Goal: Task Accomplishment & Management: Manage account settings

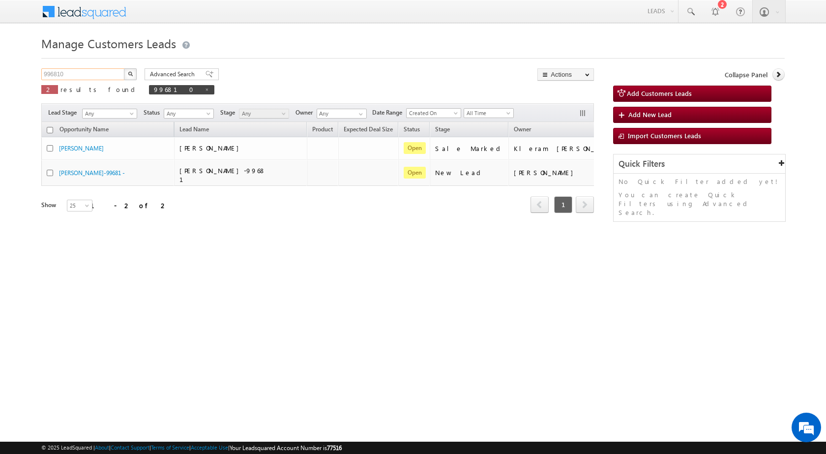
click at [98, 74] on input "996810" at bounding box center [83, 74] width 84 height 12
paste input "4955"
type input "994955"
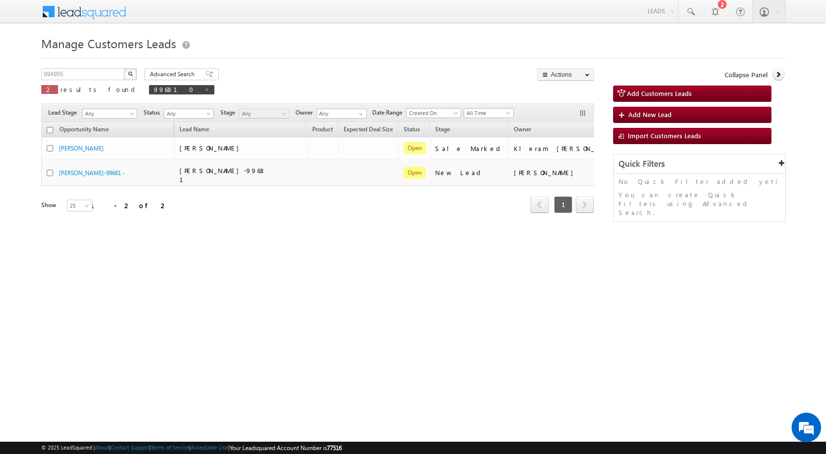
click at [131, 77] on button "button" at bounding box center [130, 74] width 13 height 12
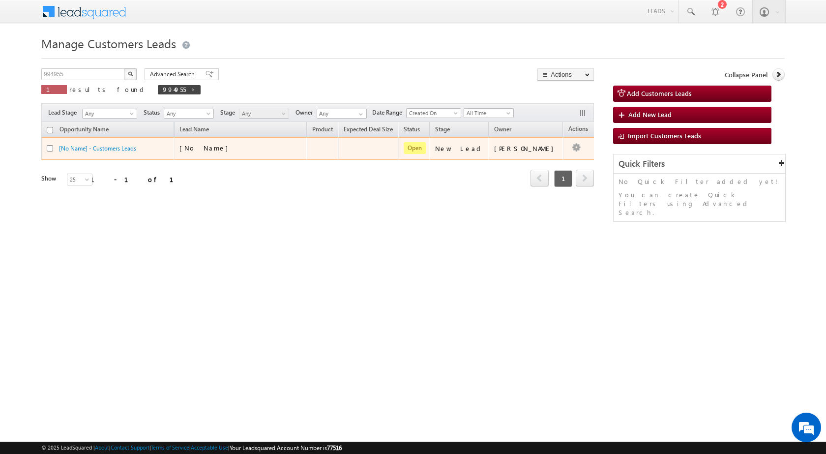
click at [91, 143] on td "[No Name] - Customers Leads" at bounding box center [107, 148] width 133 height 23
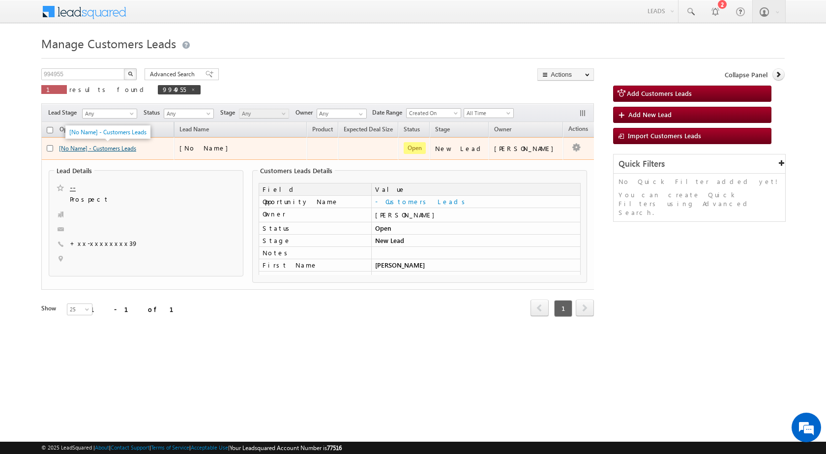
click at [99, 151] on link "[No Name] - Customers Leads" at bounding box center [97, 148] width 77 height 7
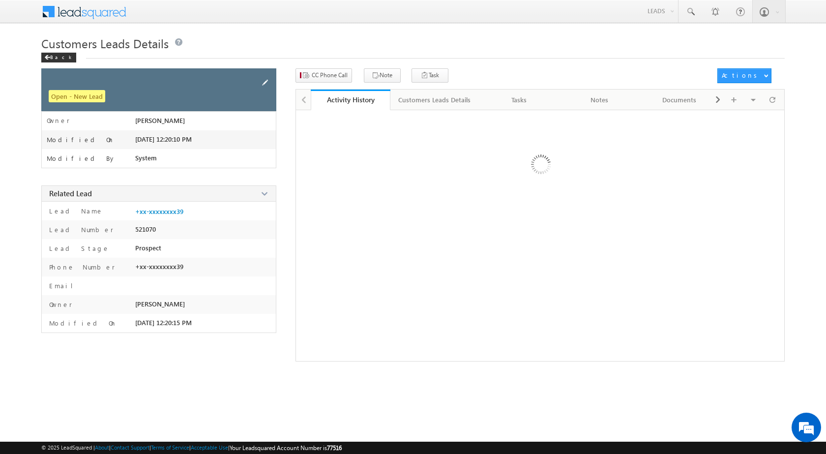
click at [261, 81] on span at bounding box center [265, 82] width 11 height 11
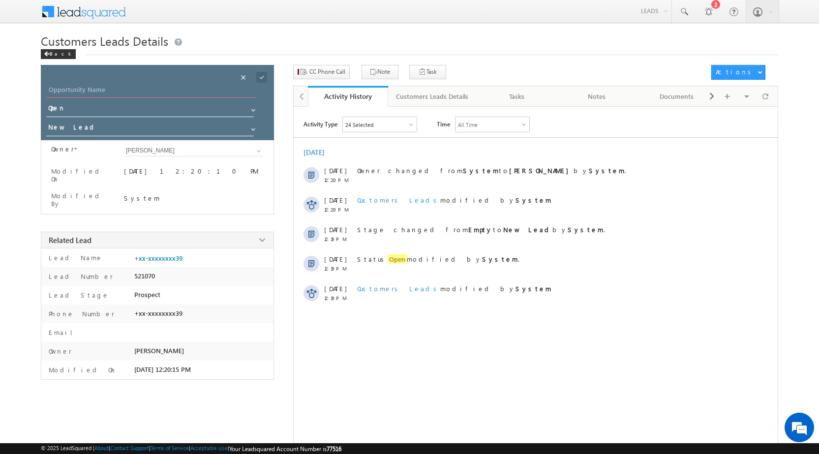
click at [166, 89] on input "Opportunity Name" at bounding box center [151, 91] width 209 height 14
type input "[PERSON_NAME]"
click at [264, 78] on span at bounding box center [261, 77] width 11 height 11
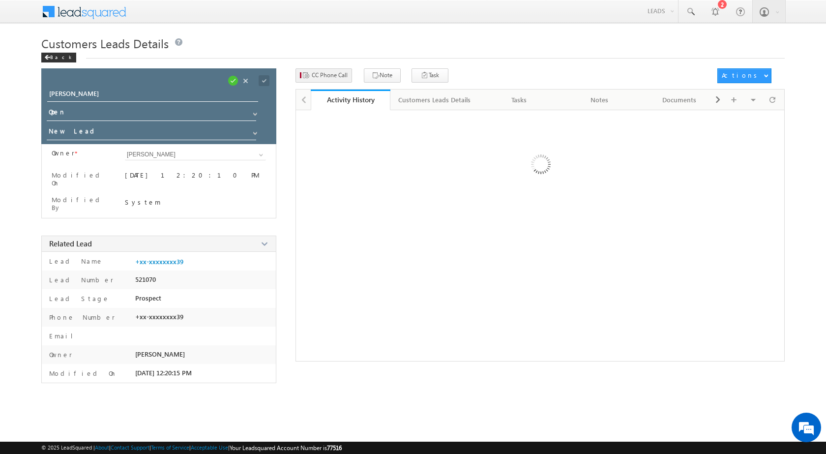
click at [341, 67] on div "× Close × Close Customers Leads Details Back Open - New Lead" at bounding box center [413, 216] width 744 height 367
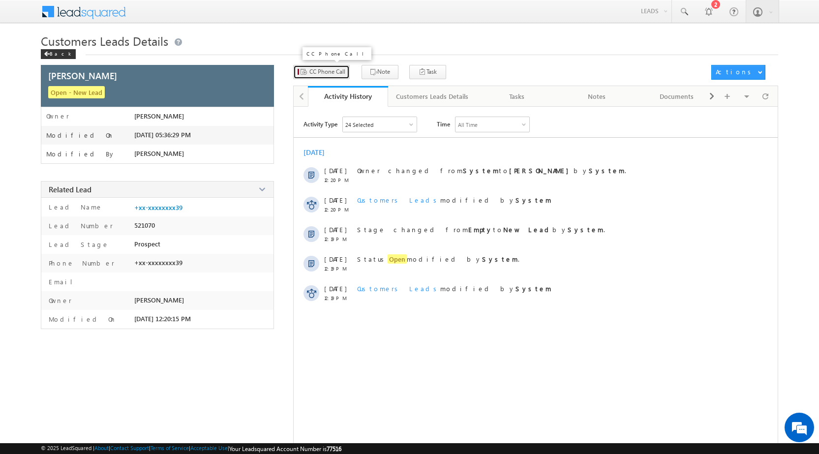
click at [338, 69] on span "CC Phone Call" at bounding box center [327, 71] width 36 height 9
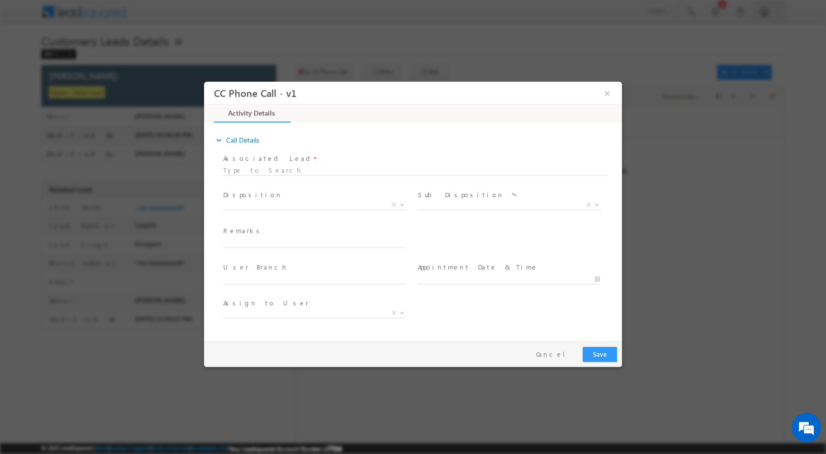
click at [401, 202] on b at bounding box center [402, 203] width 6 height 3
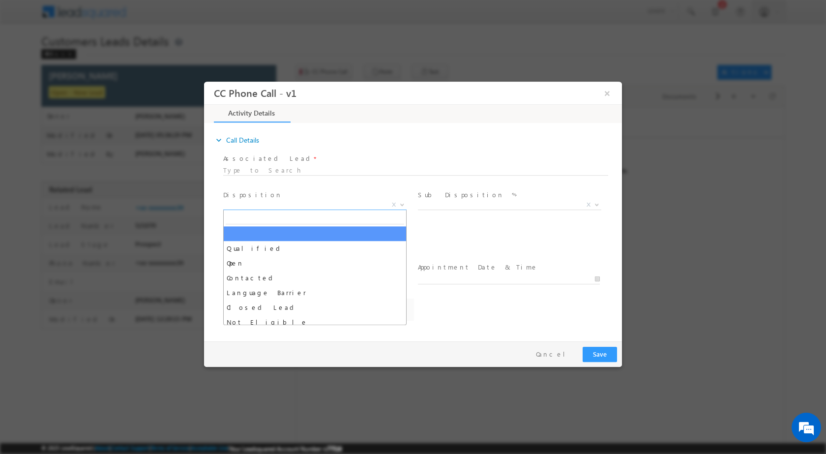
select select "[PERSON_NAME][EMAIL_ADDRESS][DOMAIN_NAME]"
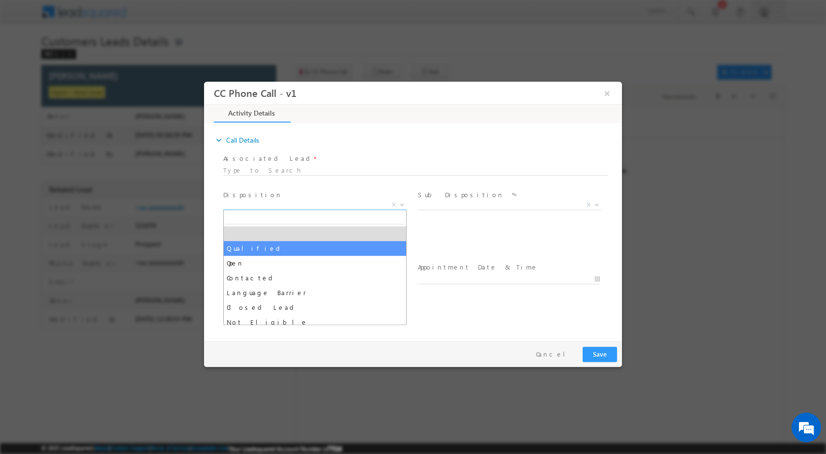
select select "Qualified"
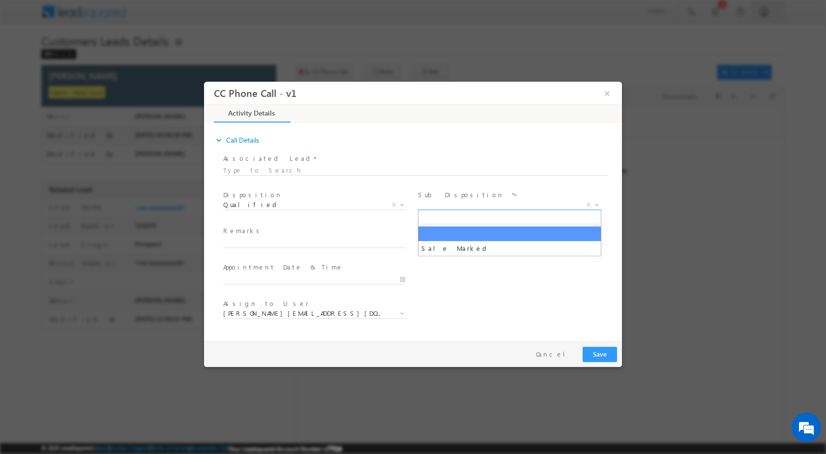
click at [595, 205] on span at bounding box center [596, 204] width 10 height 13
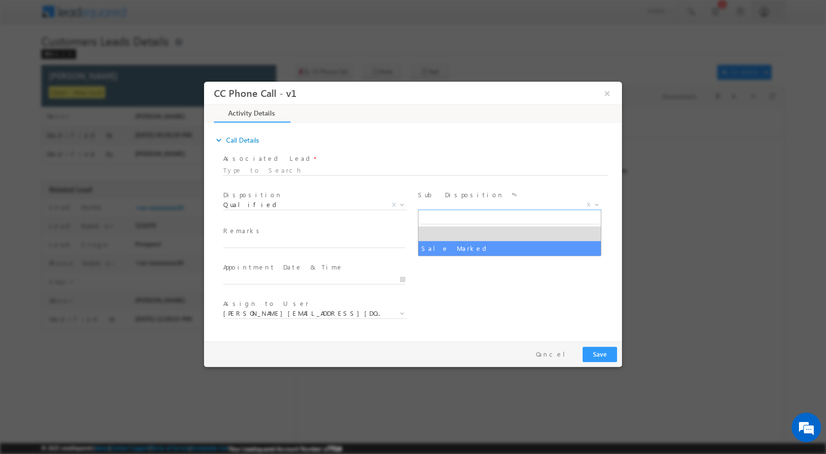
click at [464, 258] on div "Branch * MUMBAI REGIONAL OFFICE CMS DEFAULT BRANCH Beawar Ratlam [GEOGRAPHIC_DA…" at bounding box center [513, 242] width 195 height 36
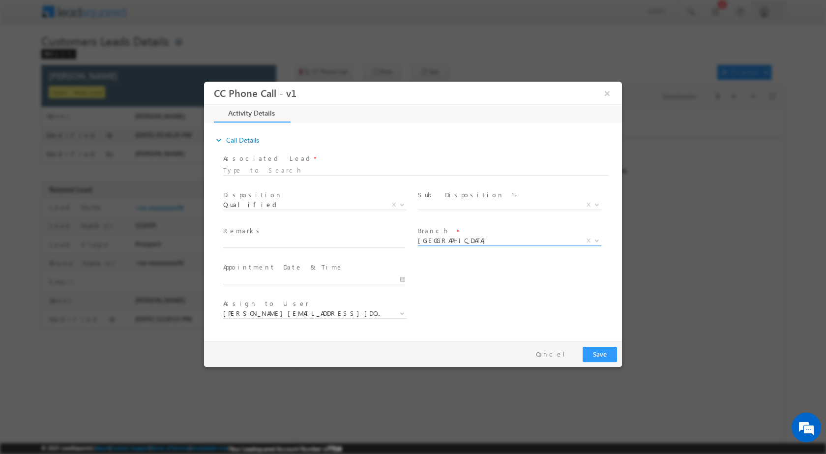
click at [593, 241] on span at bounding box center [596, 240] width 10 height 13
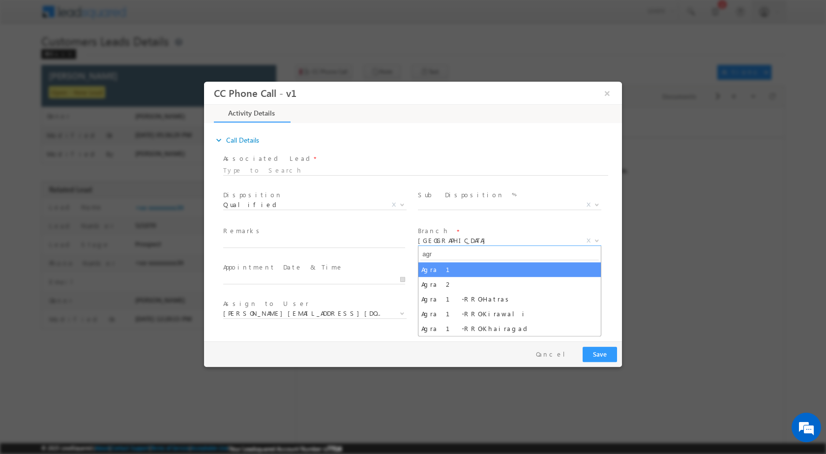
type input "agr"
select select "Agra 1"
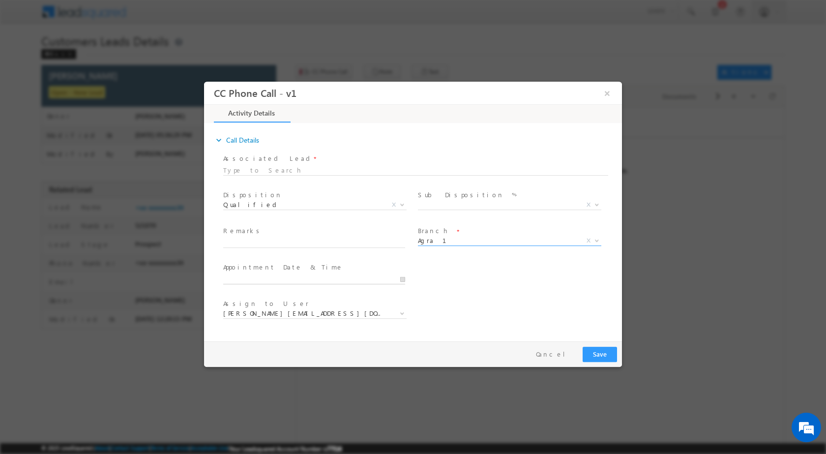
type input "[DATE] 5:34 PM"
click at [404, 279] on input "[DATE] 5:34 PM" at bounding box center [314, 279] width 182 height 10
select select "[EMAIL_ADDRESS][DOMAIN_NAME]"
type input "[DATE] 5:34 PM"
type input "12"
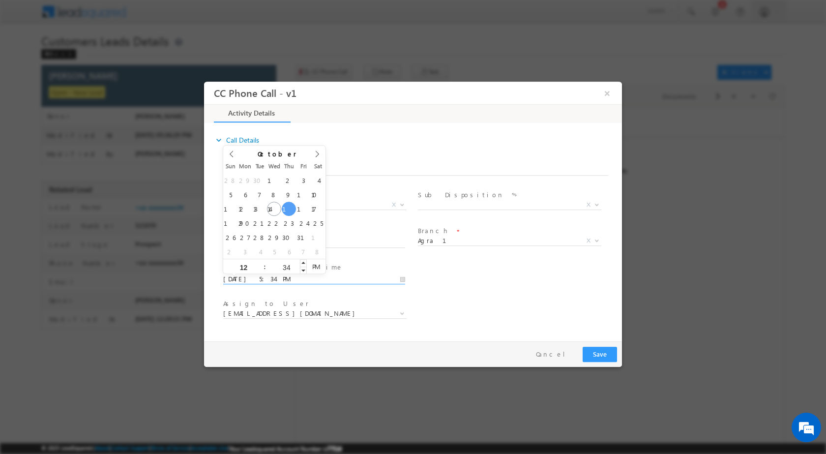
type input "[DATE] 12:34 PM"
click at [287, 268] on input "34" at bounding box center [286, 267] width 41 height 6
type input "00"
type input "[DATE] 12:00 PM"
click at [471, 281] on div "User Branch * Appointment Date & Time * [DATE] 12:00 PM" at bounding box center [421, 278] width 401 height 36
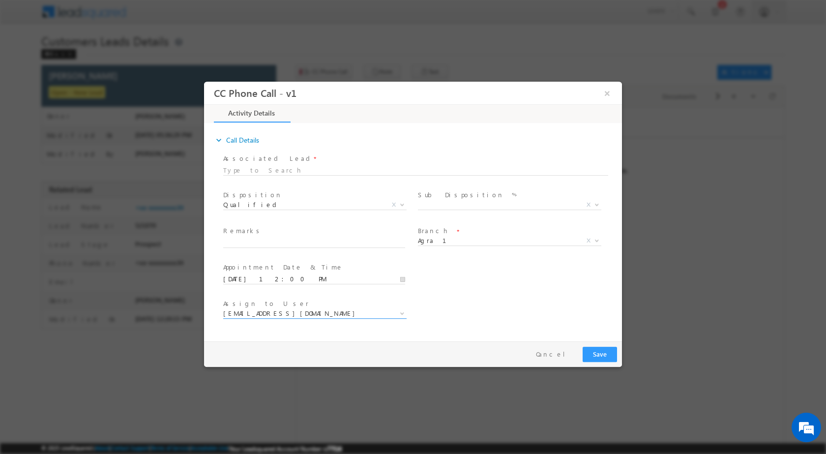
click at [398, 312] on span at bounding box center [401, 312] width 10 height 13
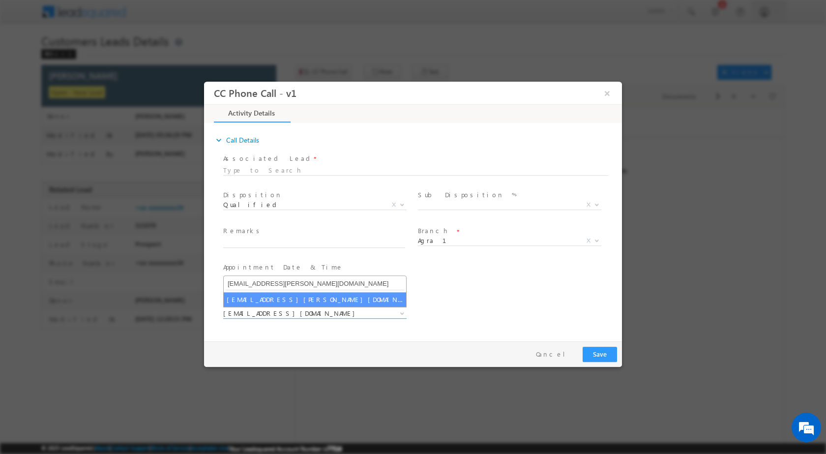
type input "[EMAIL_ADDRESS][PERSON_NAME][DOMAIN_NAME]"
select select "[EMAIL_ADDRESS][PERSON_NAME][DOMAIN_NAME]"
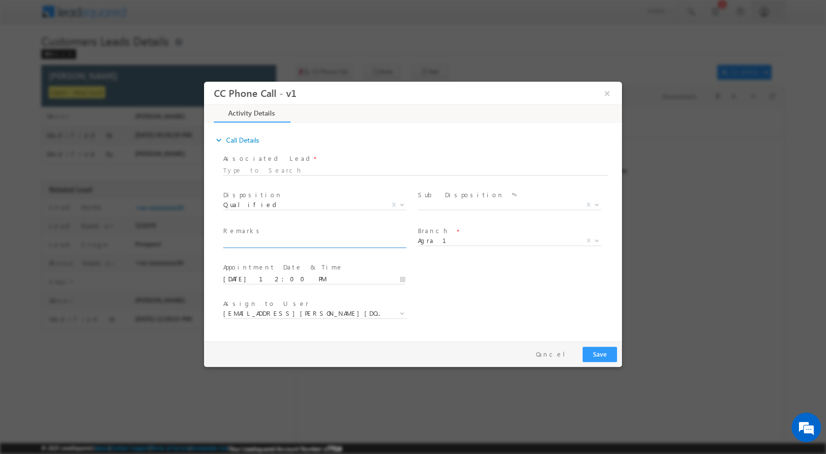
click at [283, 241] on input "text" at bounding box center [314, 243] width 182 height 10
paste input "15/10-customer name is [PERSON_NAME] Customer age is [DEMOGRAPHIC_DATA] yrs loa…"
type input "15/10-customer name is [PERSON_NAME] Customer age is [DEMOGRAPHIC_DATA] yrs loa…"
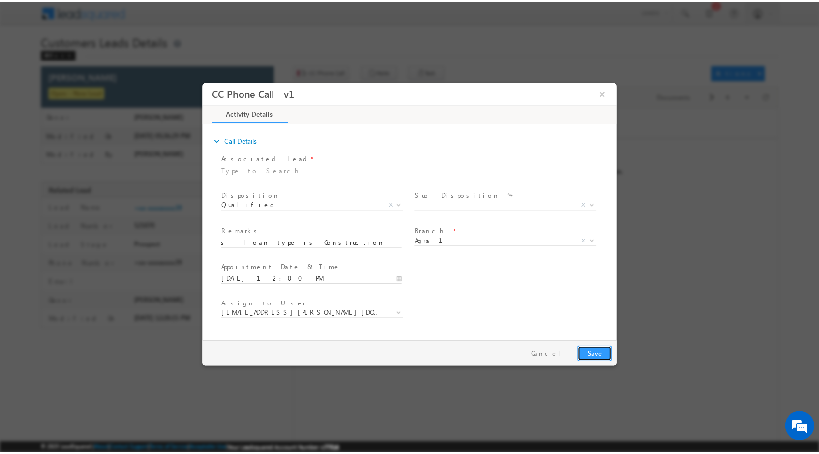
scroll to position [0, 0]
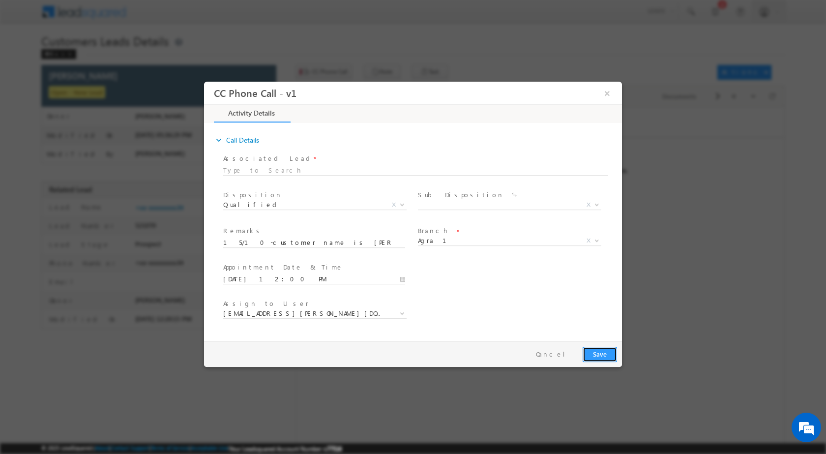
click at [608, 350] on button "Save" at bounding box center [600, 353] width 34 height 15
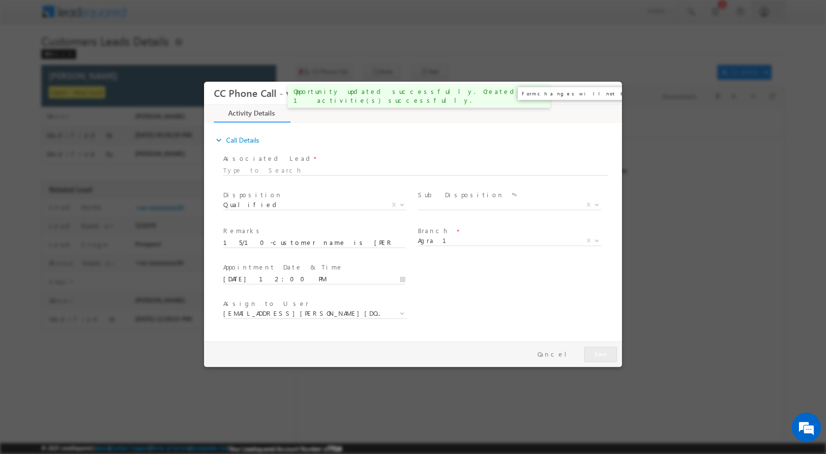
click at [603, 93] on button "×" at bounding box center [607, 93] width 17 height 18
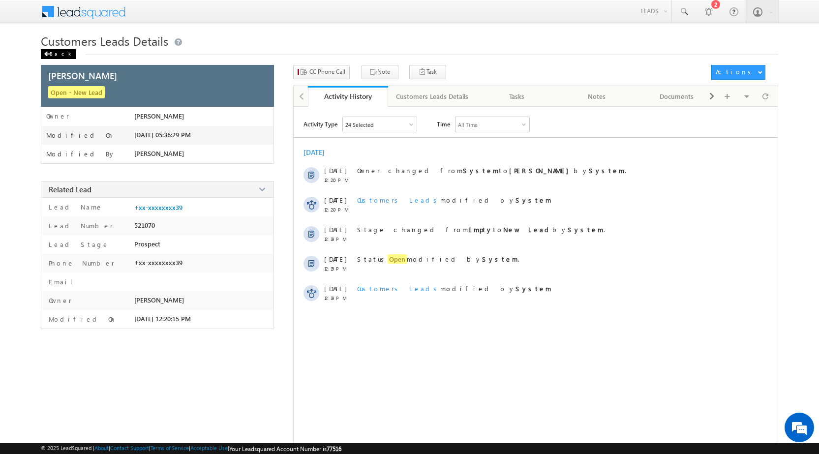
click at [50, 52] on div "Back" at bounding box center [58, 54] width 35 height 10
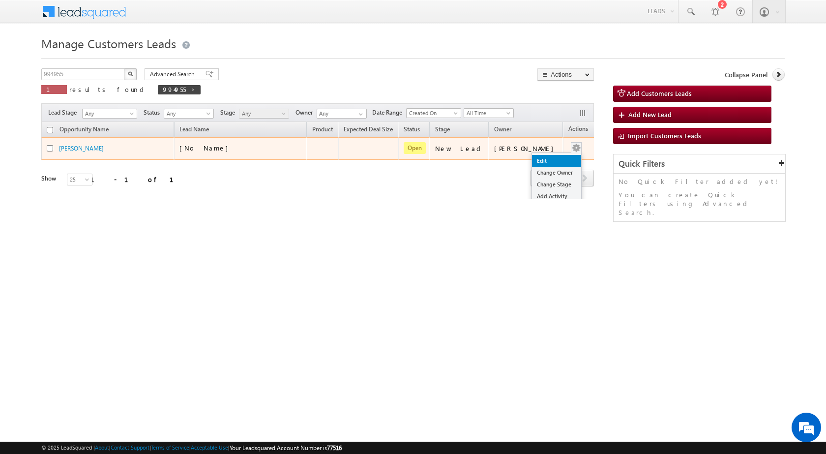
click at [551, 157] on link "Edit" at bounding box center [556, 161] width 49 height 12
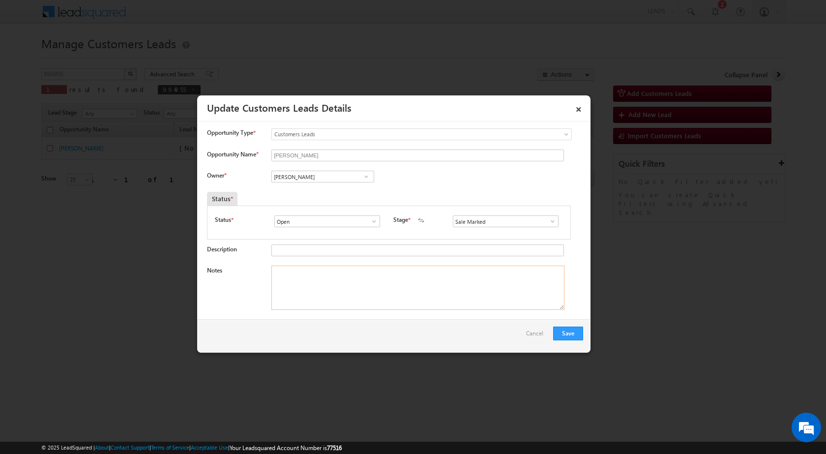
click at [371, 293] on textarea "Notes" at bounding box center [418, 288] width 293 height 44
paste textarea "15/10-customer name is BRIJ MOHAN Customer age is 37 yrs loan type is Construct…"
type textarea "15/10-customer name is BRIJ MOHAN Customer age is 37 yrs loan type is Construct…"
click at [570, 334] on button "Save" at bounding box center [568, 334] width 30 height 14
